Goal: Information Seeking & Learning: Learn about a topic

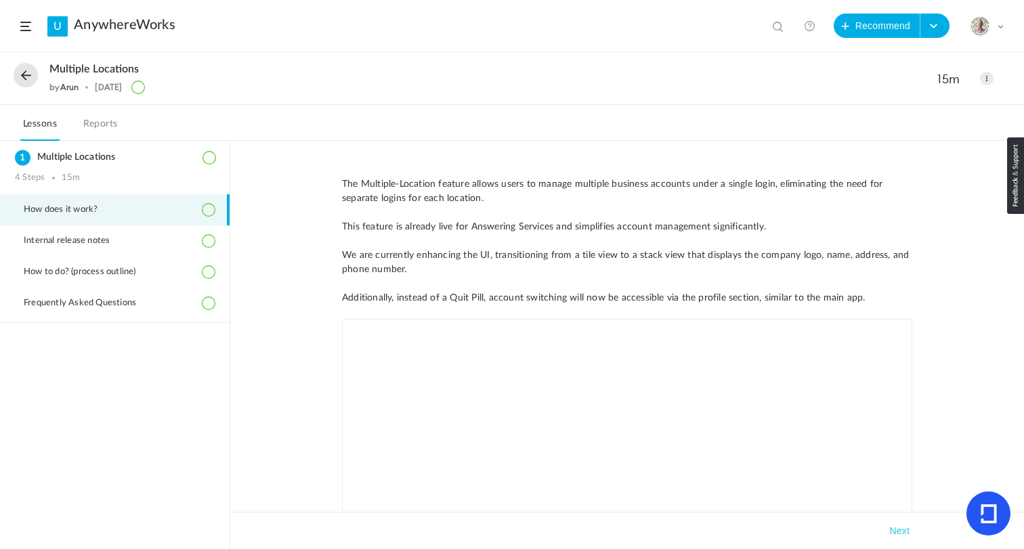
scroll to position [2499, 0]
click at [82, 25] on link "AnywhereWorks" at bounding box center [125, 25] width 102 height 16
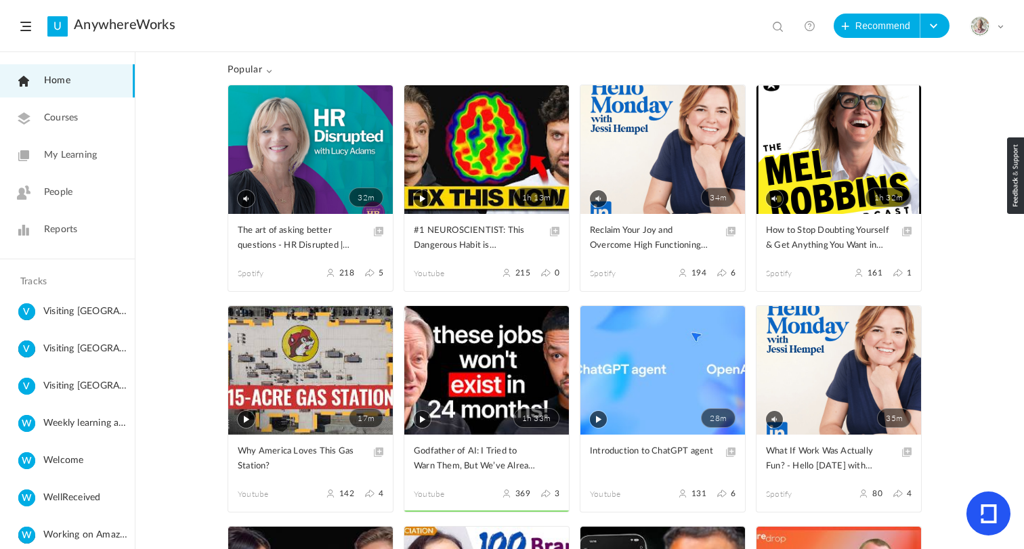
click at [62, 159] on span "My Learning" at bounding box center [70, 155] width 53 height 14
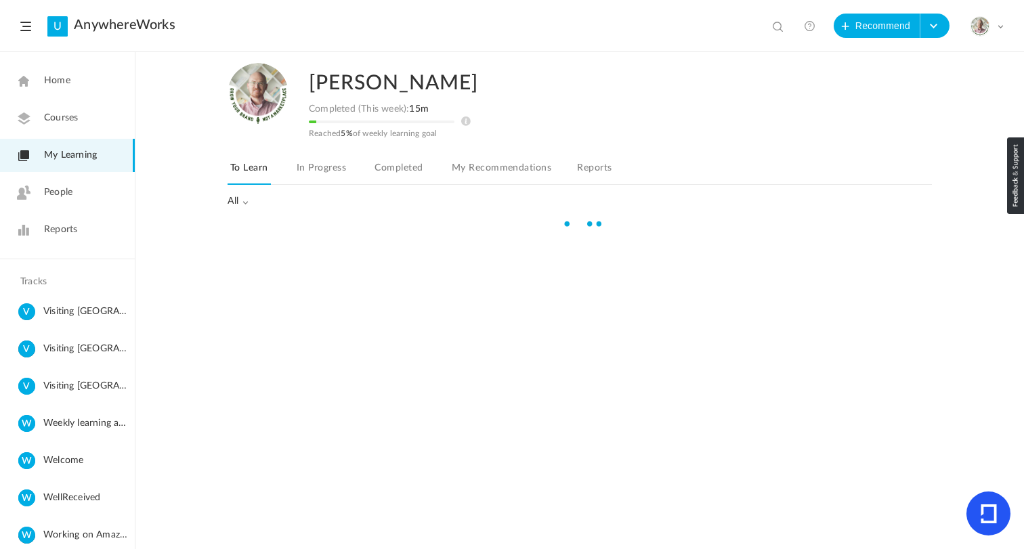
click at [385, 154] on div "[PERSON_NAME] Completed (This week): 15m Reached 5% of weekly learning goal To …" at bounding box center [580, 135] width 704 height 165
click at [388, 161] on link "Completed" at bounding box center [398, 172] width 53 height 26
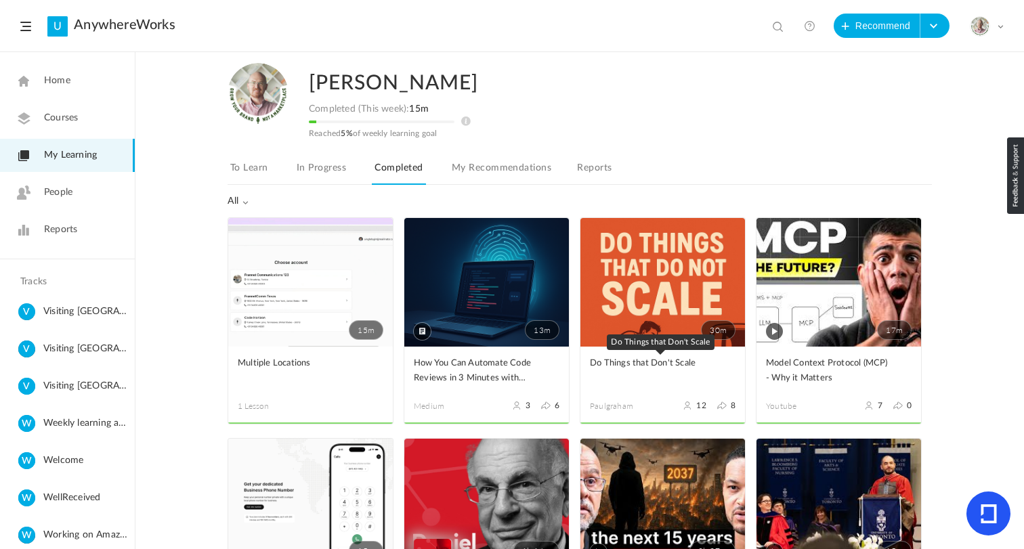
click at [639, 368] on span "Do Things that Don't Scale" at bounding box center [652, 363] width 125 height 15
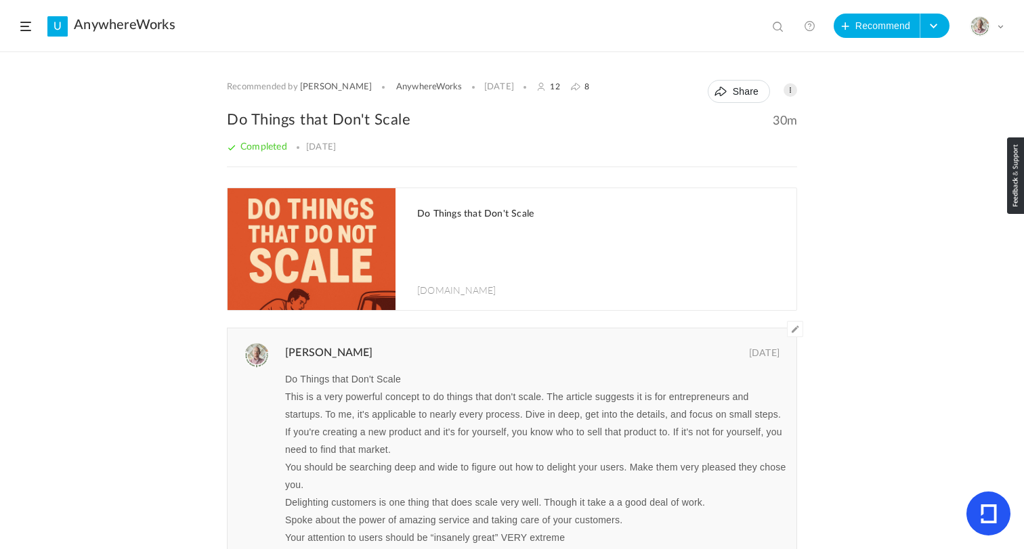
click at [27, 29] on span at bounding box center [25, 26] width 11 height 9
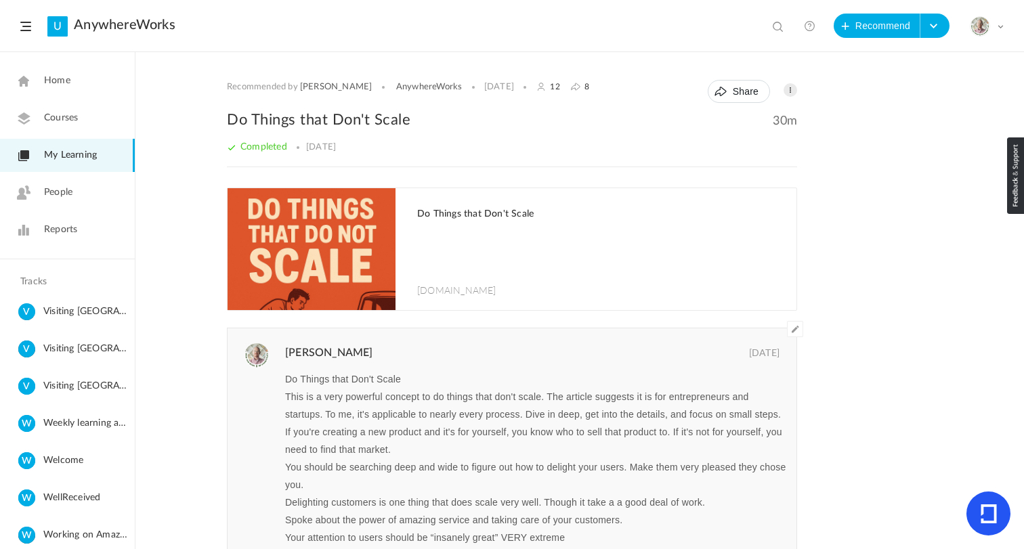
click at [290, 121] on h2 "Do Things that Don't Scale" at bounding box center [512, 120] width 570 height 20
click at [62, 79] on span "Home" at bounding box center [57, 81] width 26 height 14
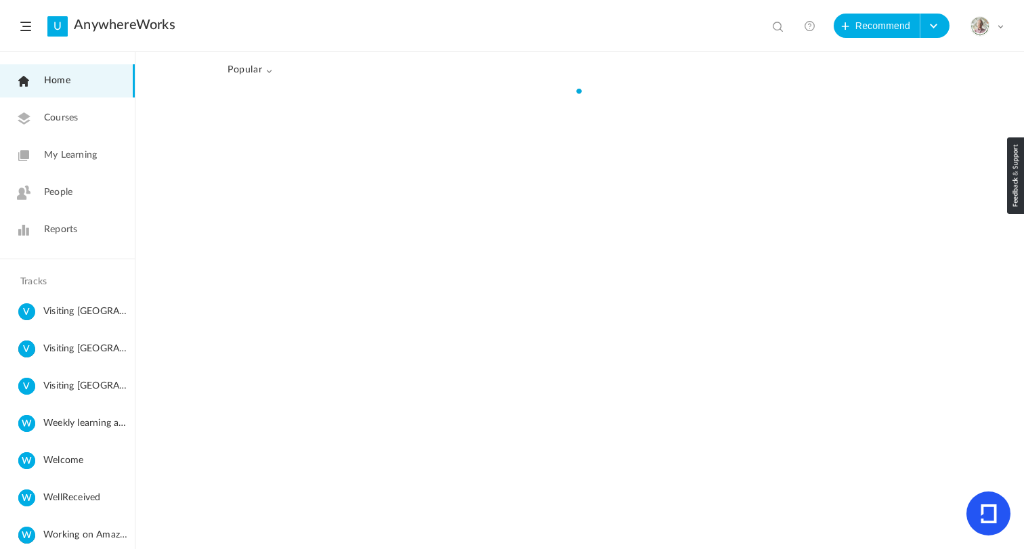
click at [265, 68] on span at bounding box center [268, 71] width 7 height 7
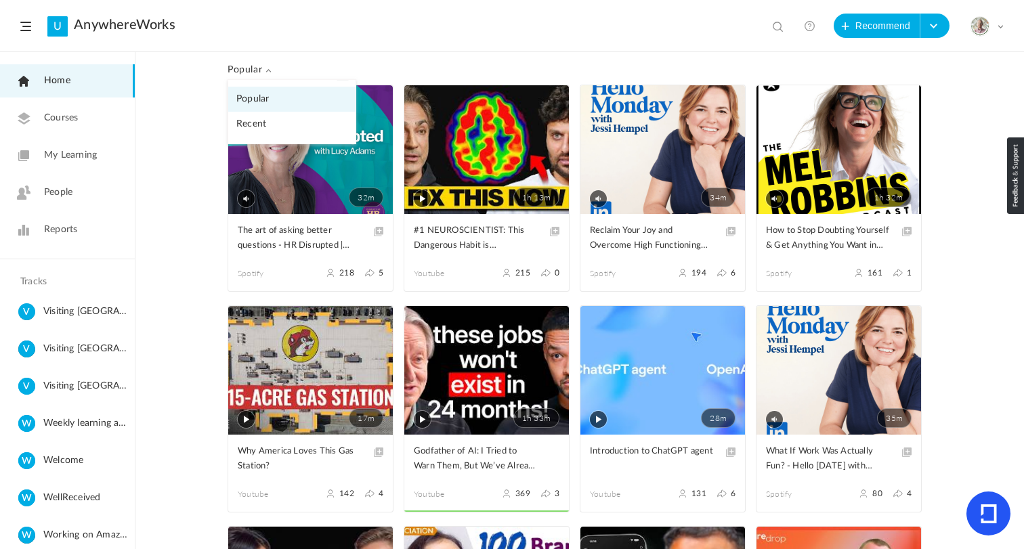
click at [258, 127] on link "Recent" at bounding box center [291, 124] width 127 height 25
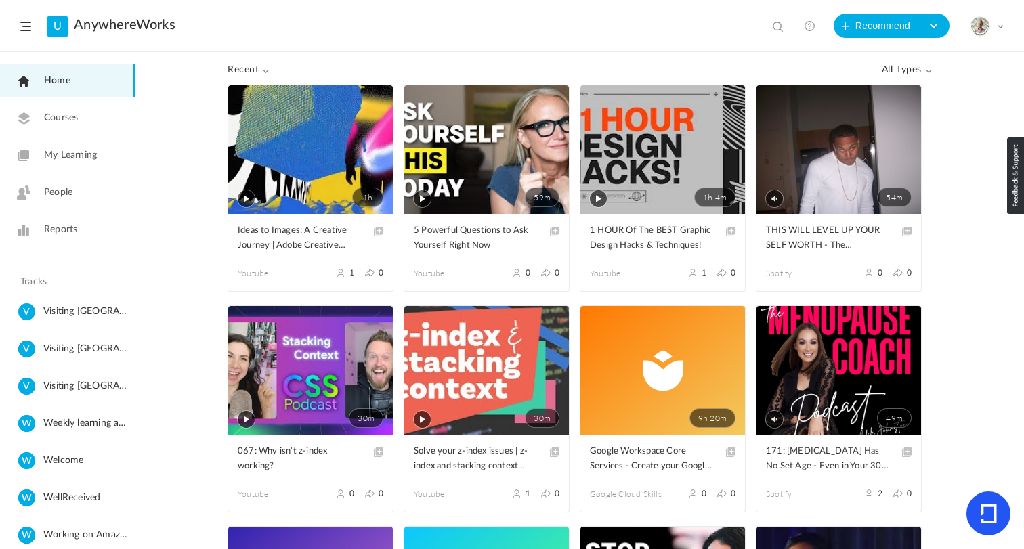
click at [250, 70] on span "Recent" at bounding box center [249, 70] width 42 height 12
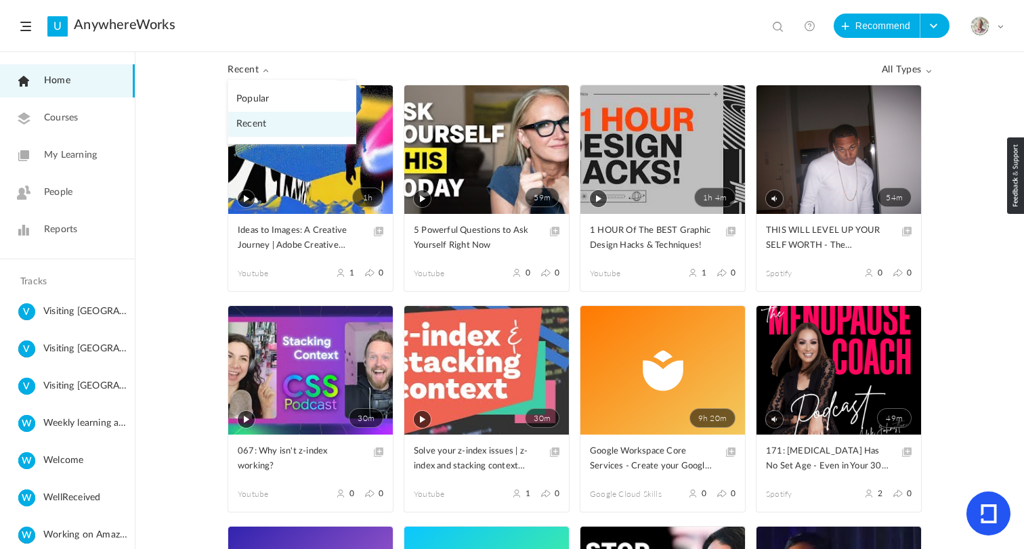
click at [256, 106] on link "Popular" at bounding box center [291, 99] width 127 height 25
